Goal: Find specific page/section: Find specific page/section

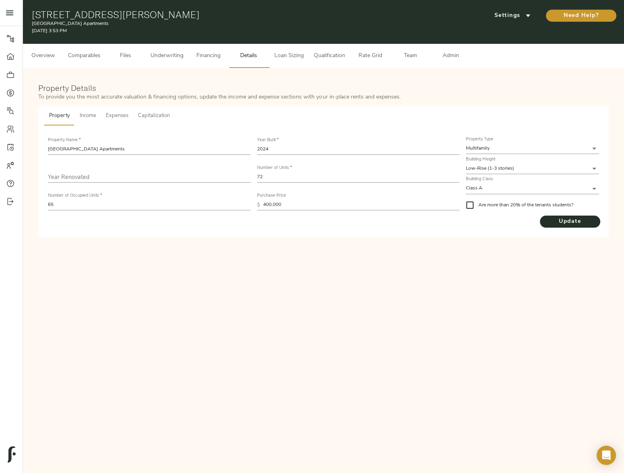
click at [456, 62] on button "Admin" at bounding box center [450, 56] width 40 height 24
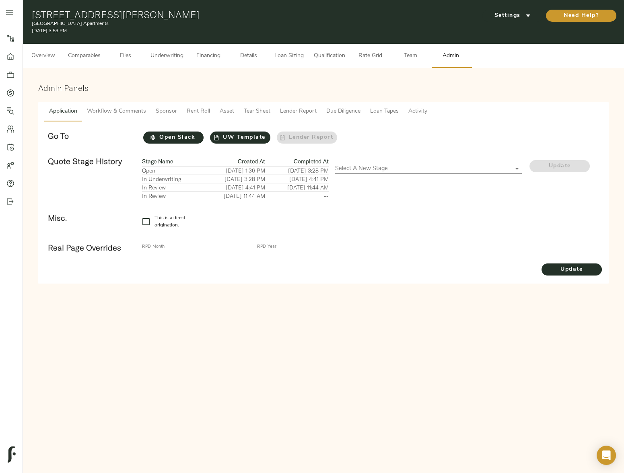
click at [260, 113] on span "Tear Sheet" at bounding box center [257, 112] width 27 height 10
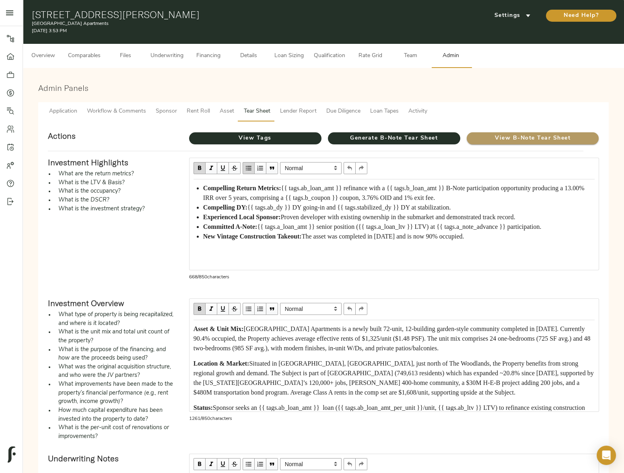
click at [527, 140] on span "View B-Note Tear Sheet" at bounding box center [532, 139] width 132 height 10
